Goal: Task Accomplishment & Management: Use online tool/utility

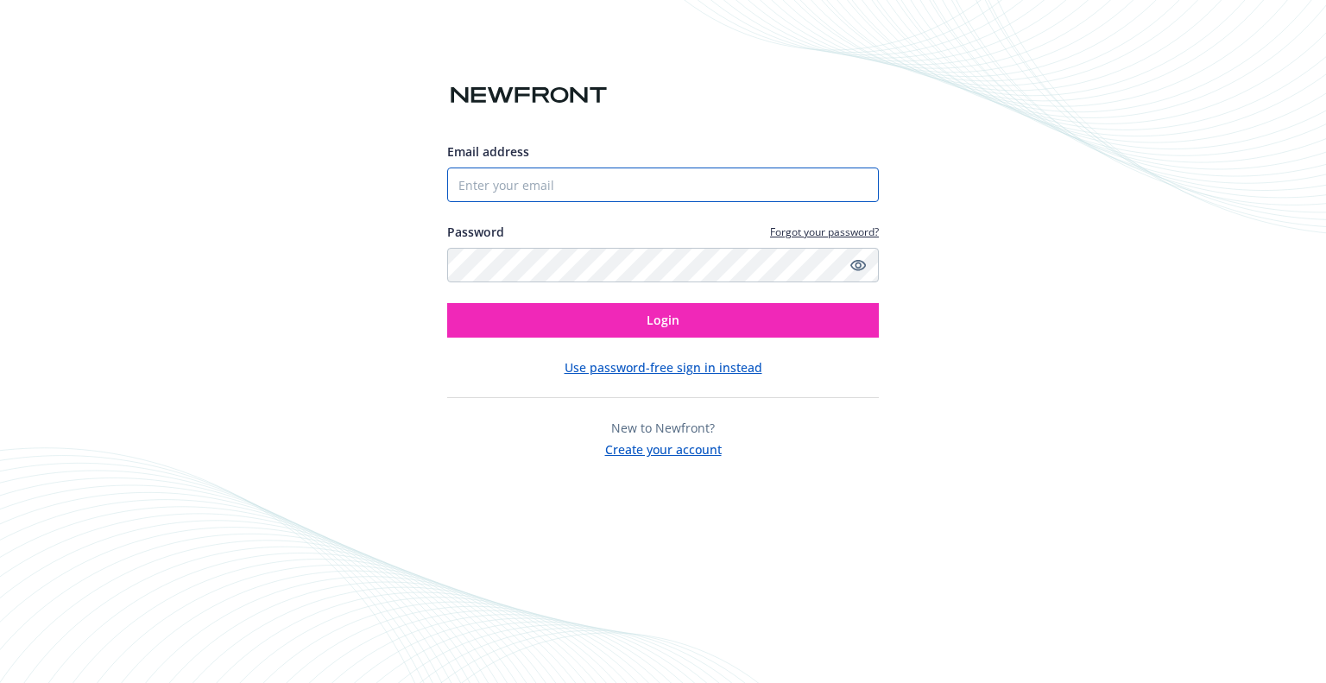
click at [520, 190] on input "Email address" at bounding box center [663, 184] width 432 height 35
type input "[EMAIL_ADDRESS][DOMAIN_NAME]"
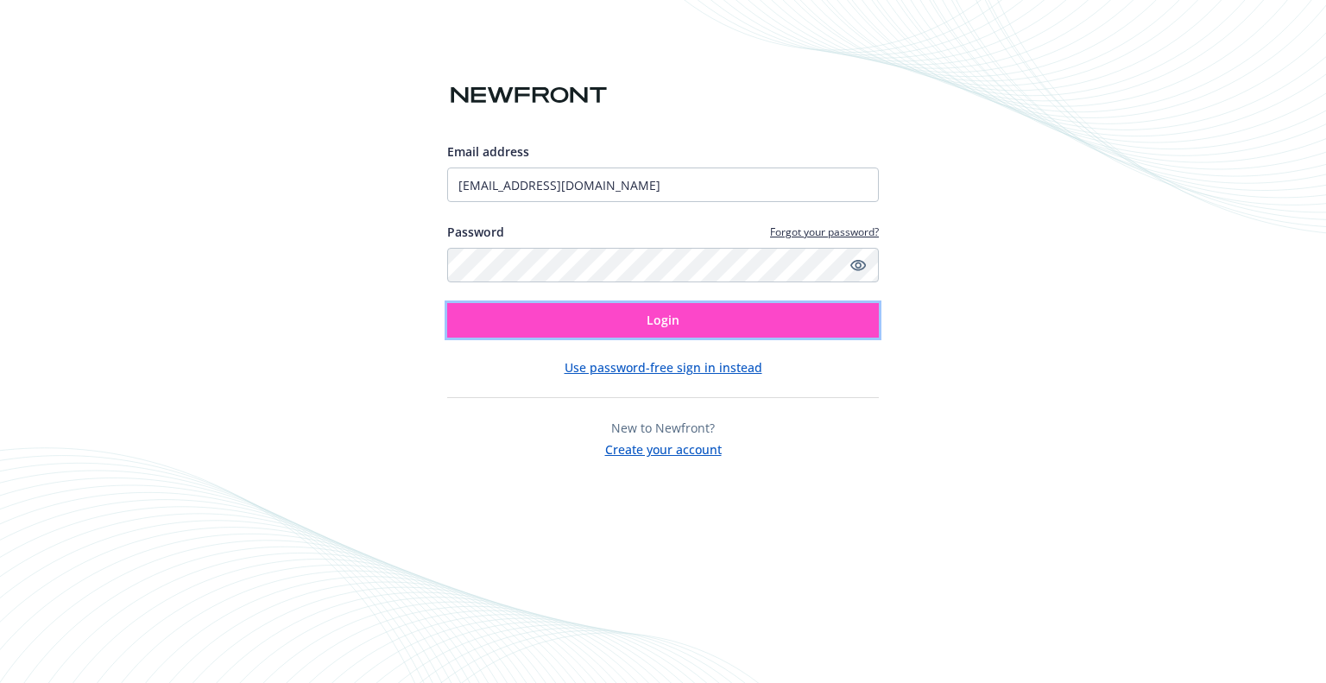
click at [549, 319] on button "Login" at bounding box center [663, 320] width 432 height 35
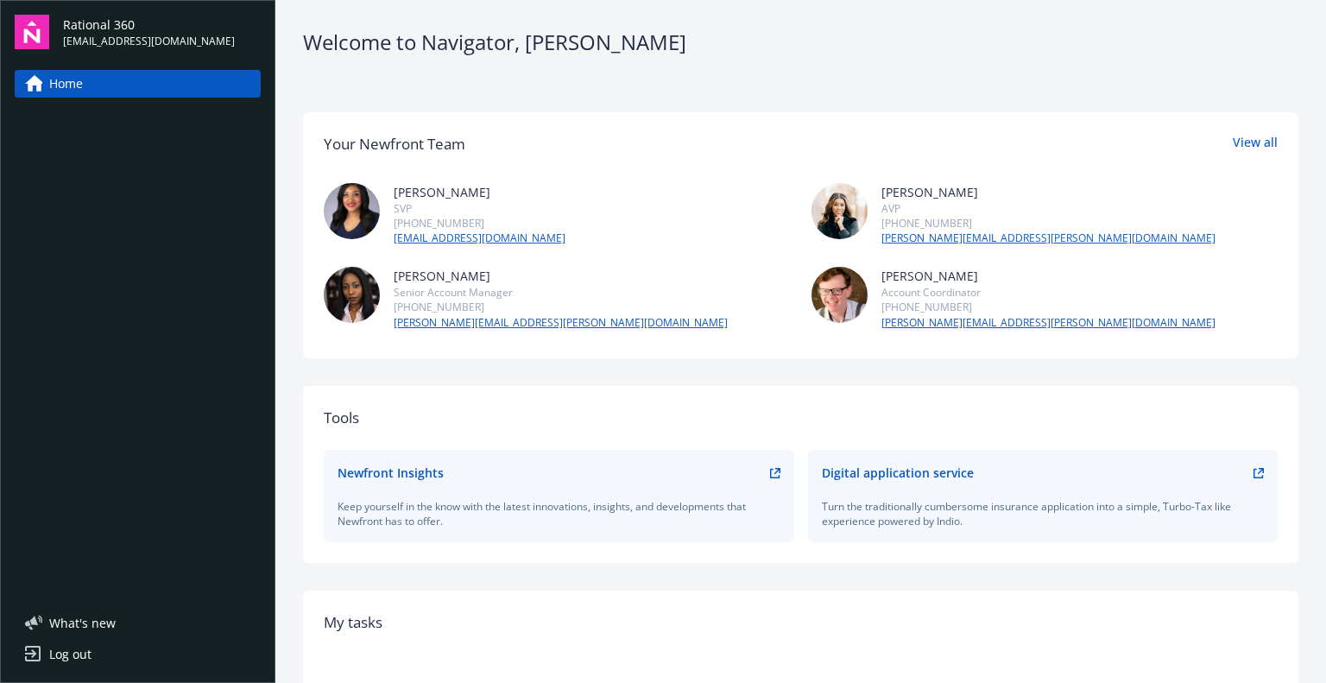
click at [1243, 481] on div "Digital application service" at bounding box center [1043, 472] width 443 height 18
click at [1244, 463] on div "Digital application service" at bounding box center [1043, 472] width 443 height 18
click at [1257, 472] on icon at bounding box center [1260, 471] width 6 height 6
click at [1251, 475] on div "Digital application service Turn the traditionally cumbersome insurance applica…" at bounding box center [1043, 496] width 470 height 92
click at [1253, 472] on icon at bounding box center [1258, 473] width 10 height 10
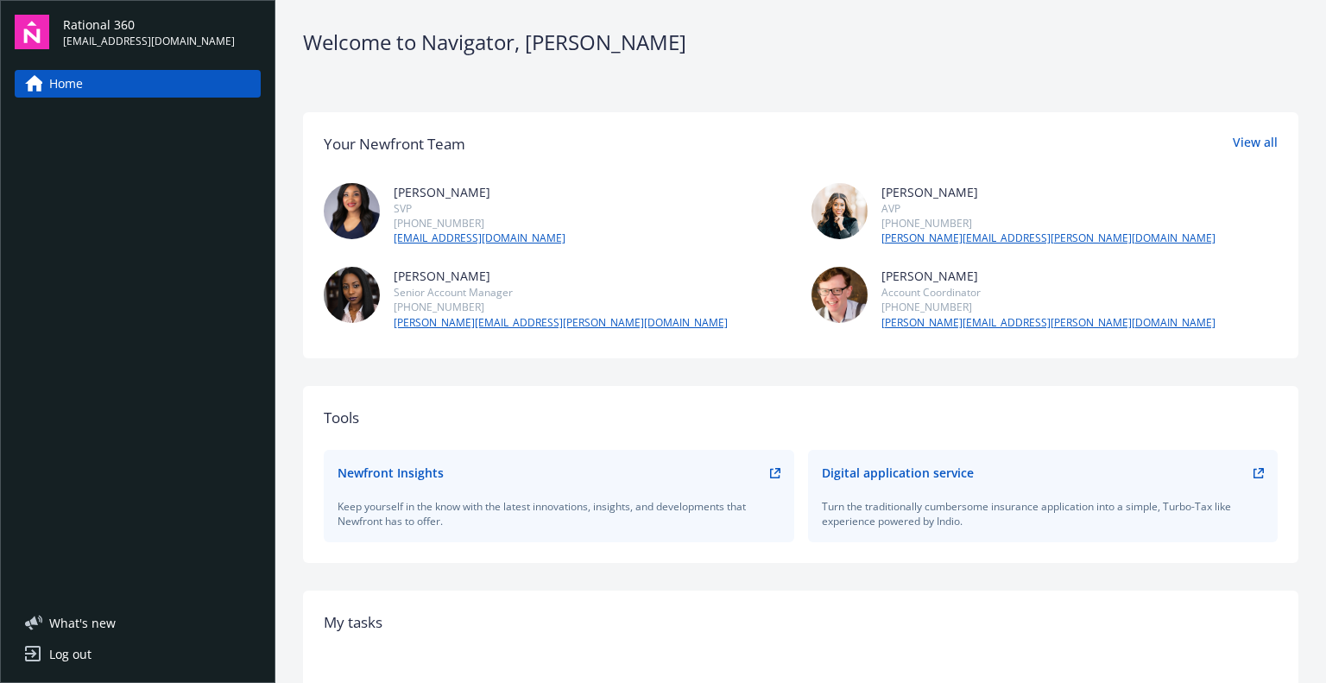
click at [770, 475] on icon at bounding box center [775, 473] width 10 height 10
